Goal: Task Accomplishment & Management: Manage account settings

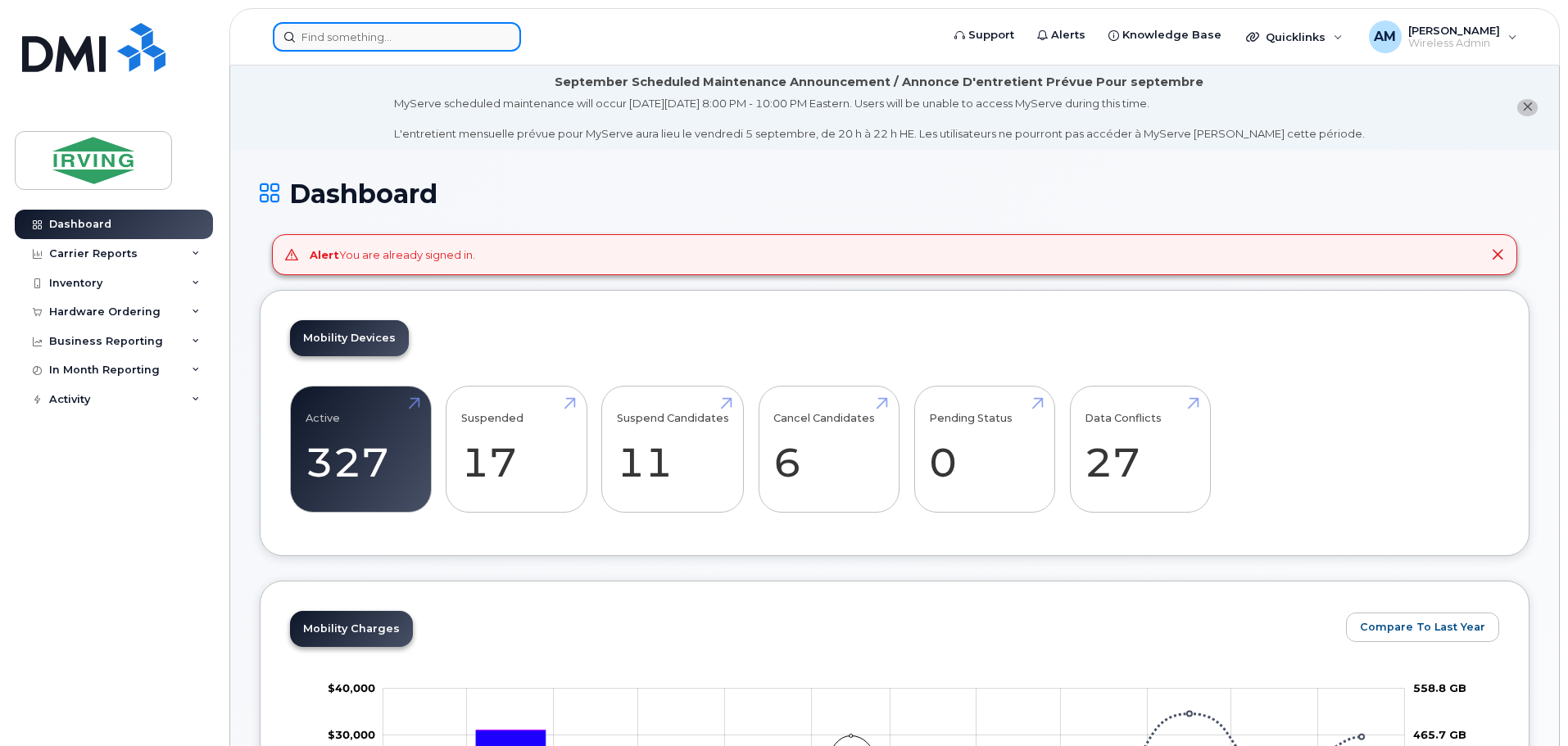
click at [325, 38] on input at bounding box center [397, 36] width 248 height 29
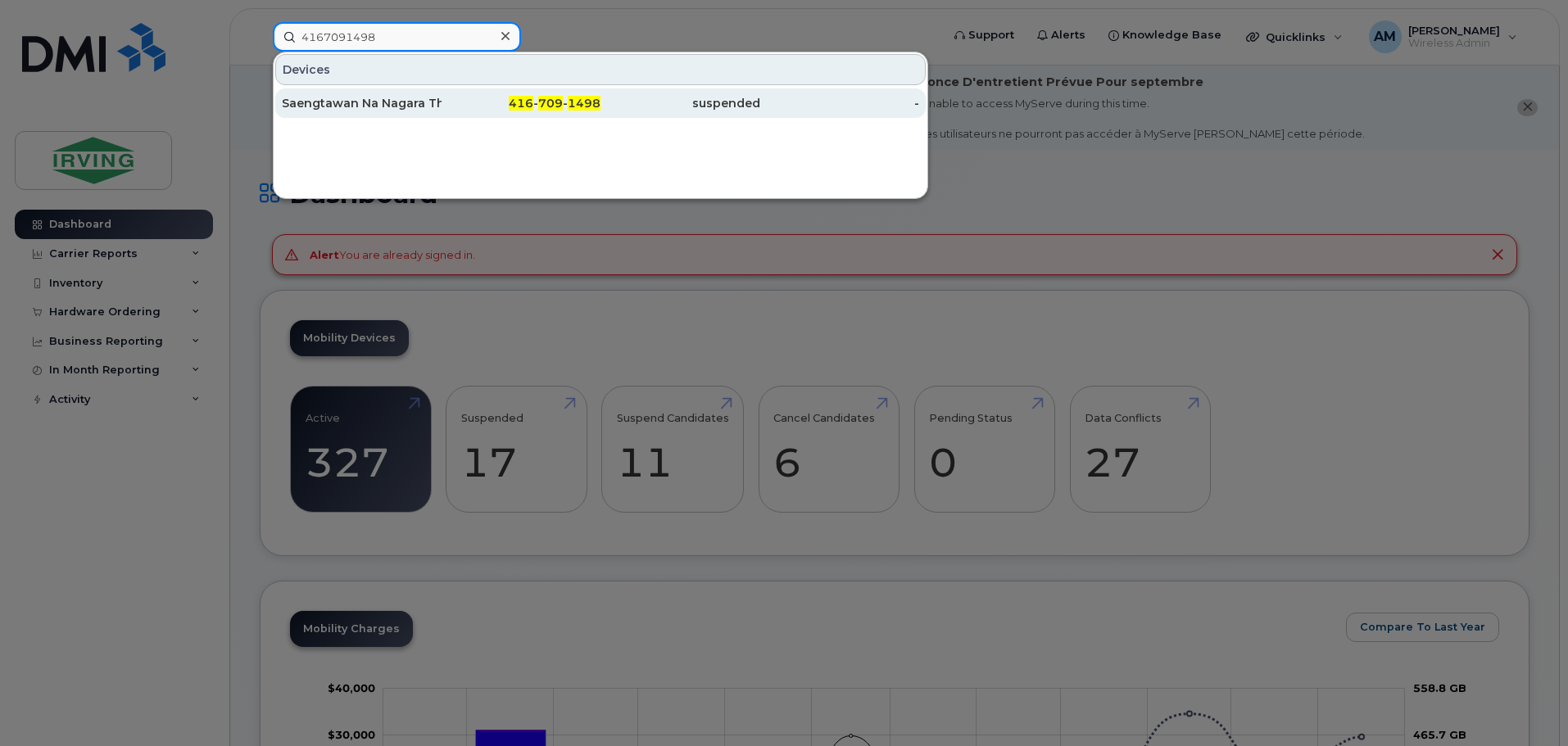
type input "4167091498"
click at [423, 104] on div "Saengtawan Na Nagara Thaithaworn" at bounding box center [361, 103] width 160 height 16
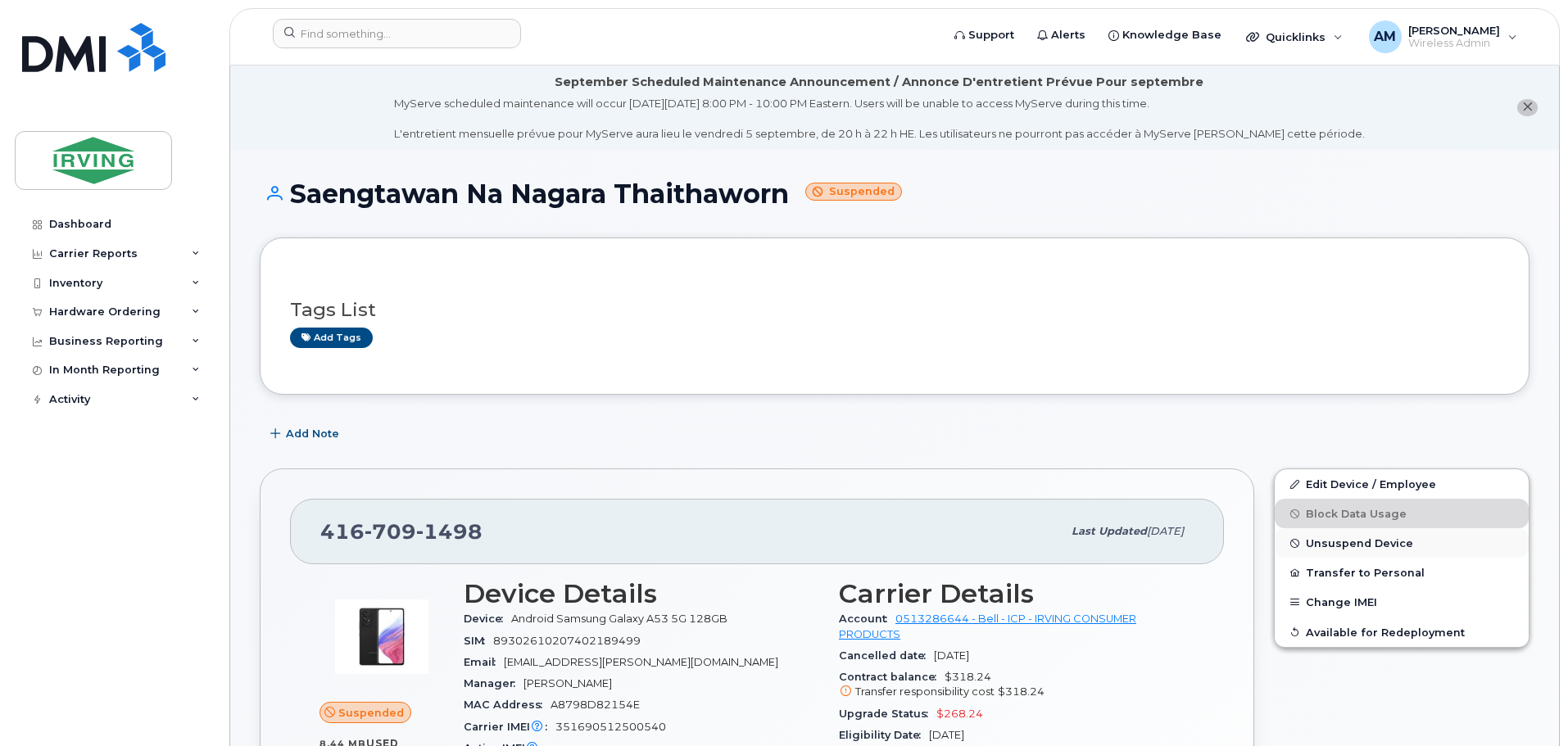
click at [1375, 544] on span "Unsuspend Device" at bounding box center [1359, 544] width 107 height 13
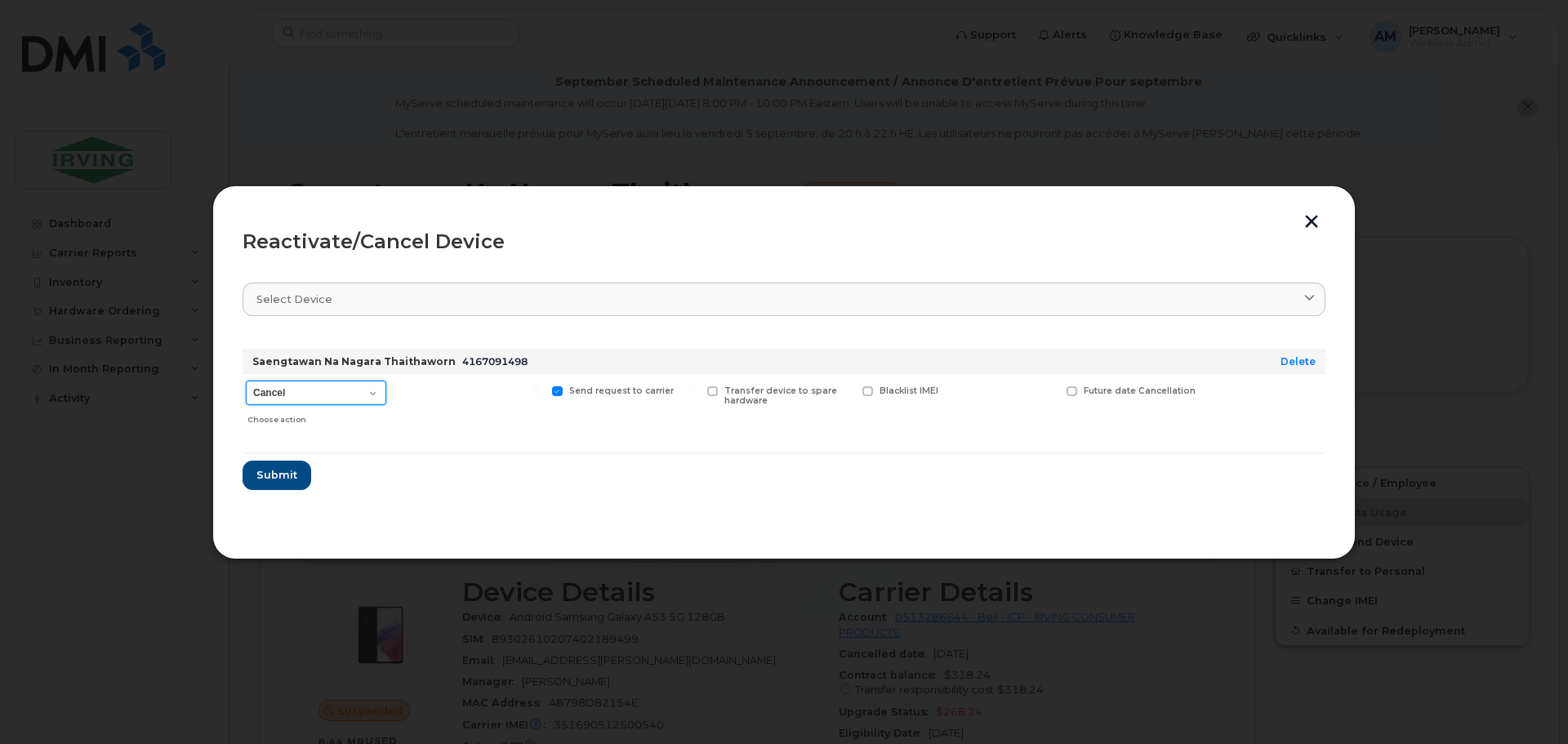
click at [371, 394] on select "Cancel Suspend - Extend Suspension Reactivate" at bounding box center [316, 393] width 140 height 24
select select "[object Object]"
click at [246, 381] on select "Cancel Suspend - Extend Suspension Reactivate" at bounding box center [316, 393] width 140 height 24
click at [290, 475] on span "Submit" at bounding box center [276, 474] width 41 height 15
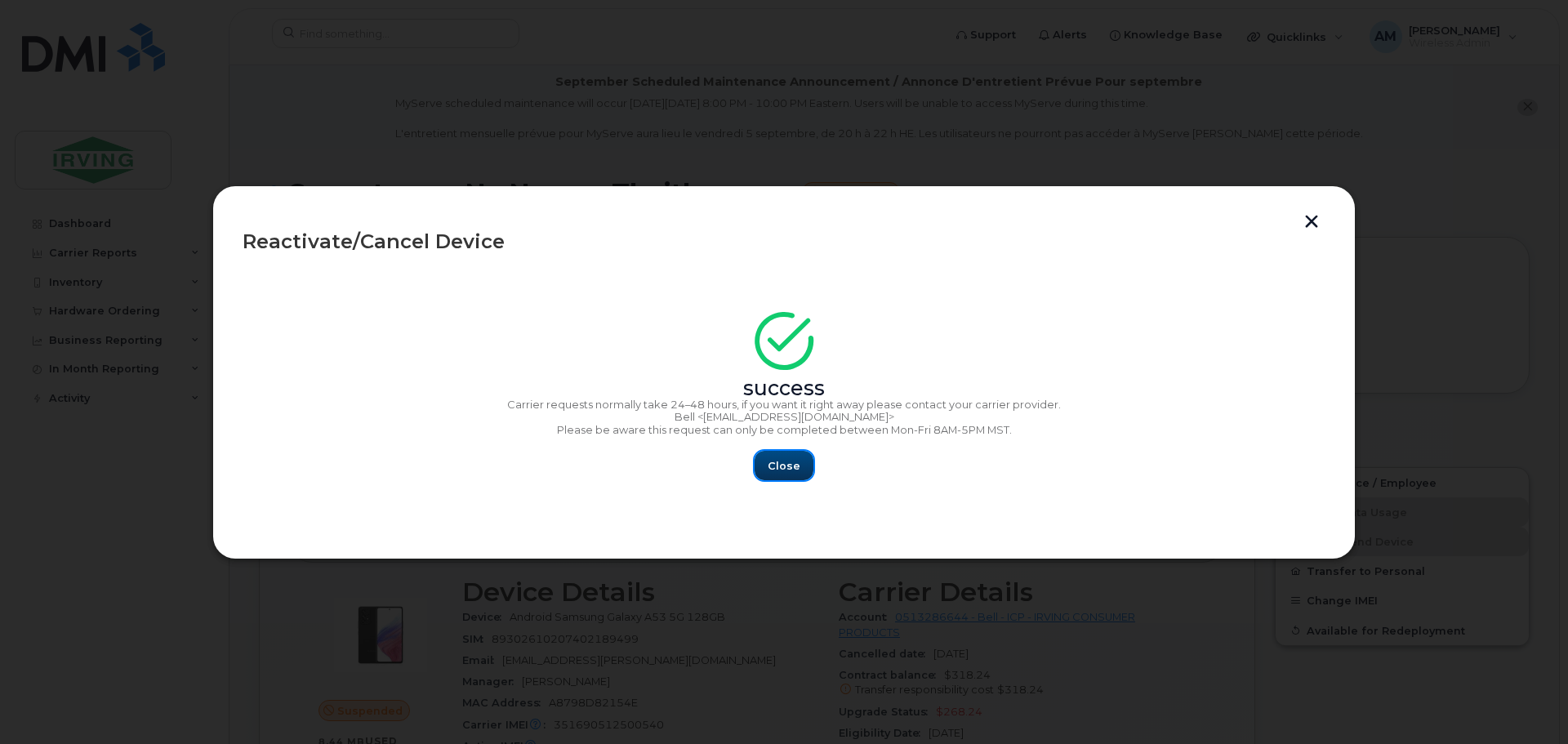
click at [782, 471] on span "Close" at bounding box center [784, 465] width 33 height 15
